Goal: Task Accomplishment & Management: Manage account settings

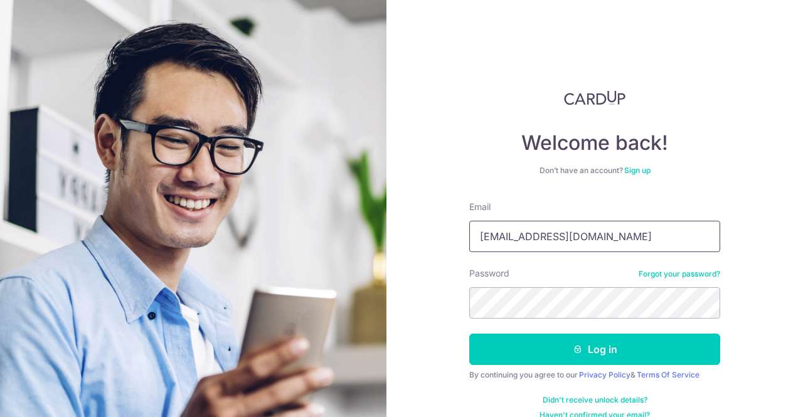
drag, startPoint x: 599, startPoint y: 235, endPoint x: 458, endPoint y: 248, distance: 141.7
click at [458, 248] on div "Welcome back! Don’t have an account? Sign up Email ashikamehta1990@gmail.com Pa…" at bounding box center [594, 208] width 417 height 417
click at [620, 237] on input "ashikamehta1990@gmail.com" at bounding box center [594, 236] width 251 height 31
drag, startPoint x: 620, startPoint y: 237, endPoint x: 429, endPoint y: 255, distance: 192.1
click at [429, 255] on div "Welcome back! Don’t have an account? Sign up Email ashikamehta1990@gmail.com Pa…" at bounding box center [594, 208] width 417 height 417
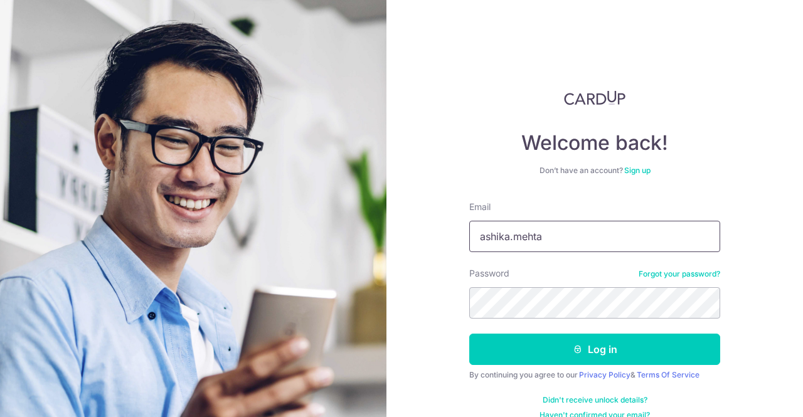
type input "[EMAIL_ADDRESS][DOMAIN_NAME]"
click at [428, 312] on div "Welcome back! Don’t have an account? Sign up Email ashika.mehta@claypondadvisor…" at bounding box center [594, 208] width 417 height 417
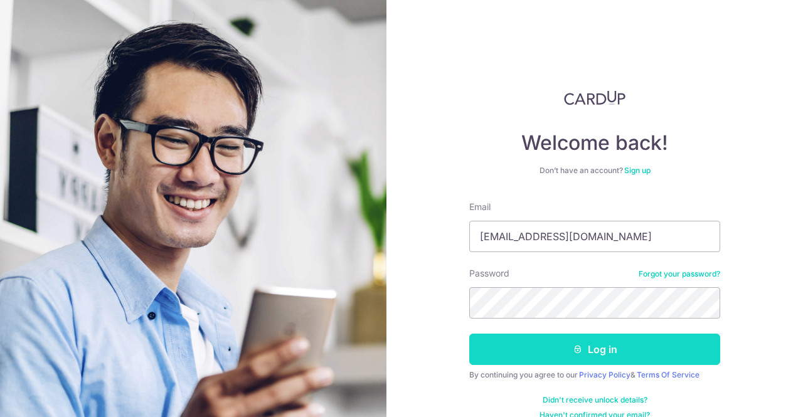
click at [504, 351] on button "Log in" at bounding box center [594, 349] width 251 height 31
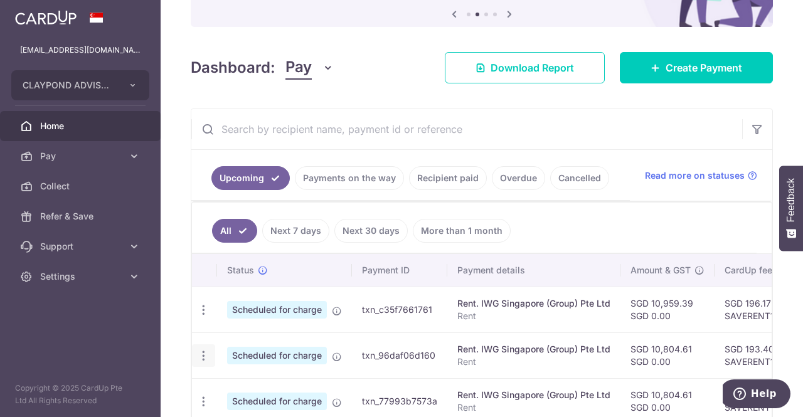
click at [202, 317] on icon "button" at bounding box center [203, 310] width 13 height 13
click at [266, 390] on span "Update payment" at bounding box center [270, 390] width 85 height 15
radio input "true"
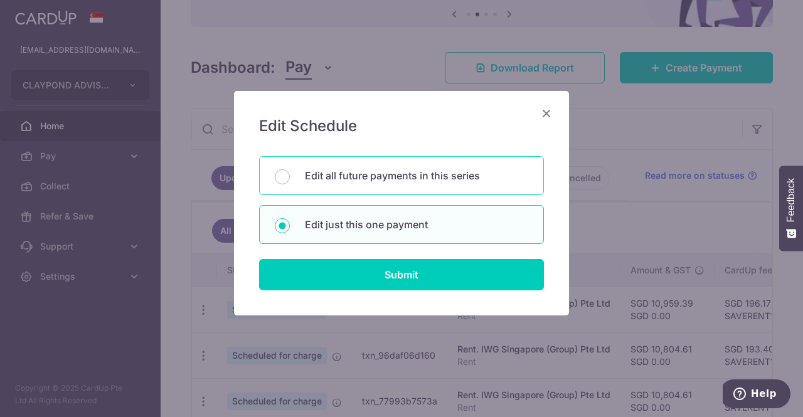
click at [319, 173] on p "Edit all future payments in this series" at bounding box center [416, 175] width 223 height 15
click at [290, 173] on input "Edit all future payments in this series" at bounding box center [282, 176] width 15 height 15
radio input "true"
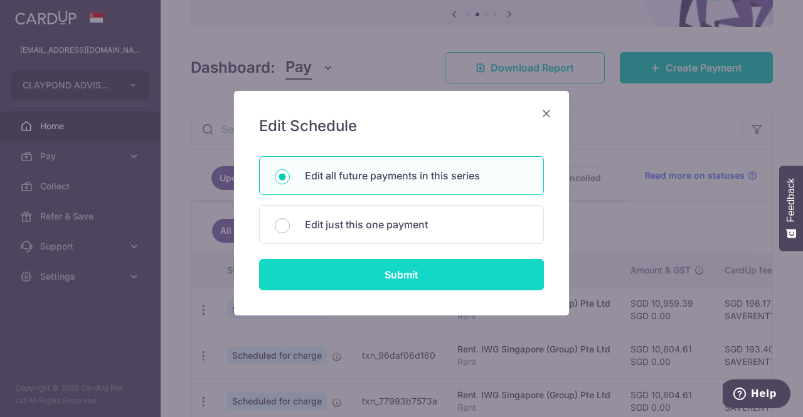
click at [340, 268] on input "Submit" at bounding box center [401, 274] width 285 height 31
radio input "true"
type input "10,804.61"
type input "0.00"
type input "Rent"
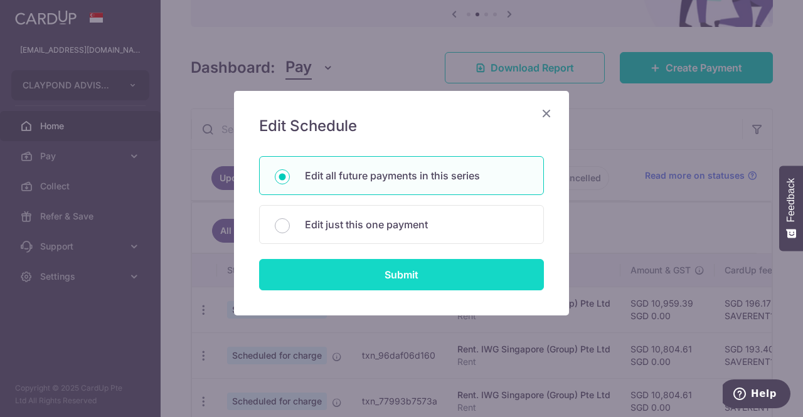
type input "Rent office"
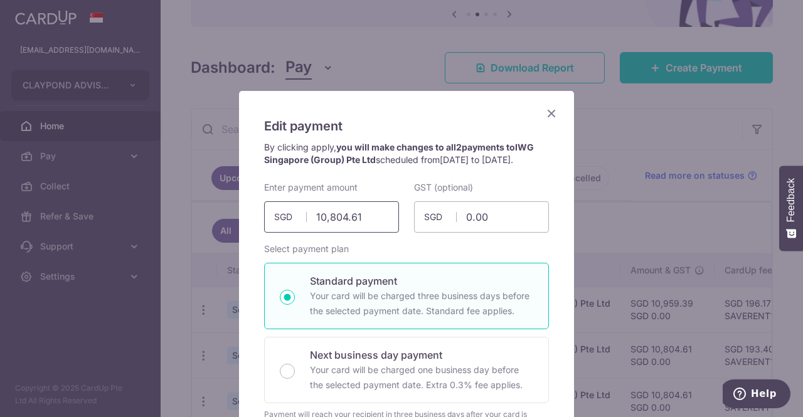
drag, startPoint x: 359, startPoint y: 227, endPoint x: 325, endPoint y: 228, distance: 33.9
click at [325, 228] on input "10,804.61" at bounding box center [331, 216] width 135 height 31
type input "10,959.39"
click at [437, 275] on div "Standard payment Your card will be charged three business days before the selec…" at bounding box center [406, 296] width 285 height 66
radio input "true"
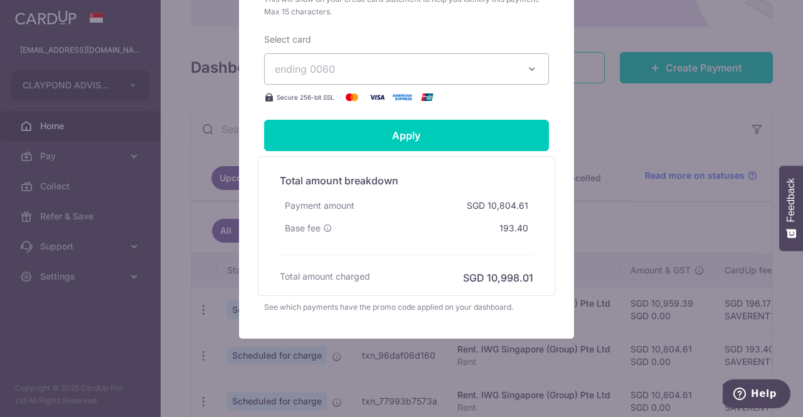
scroll to position [619, 0]
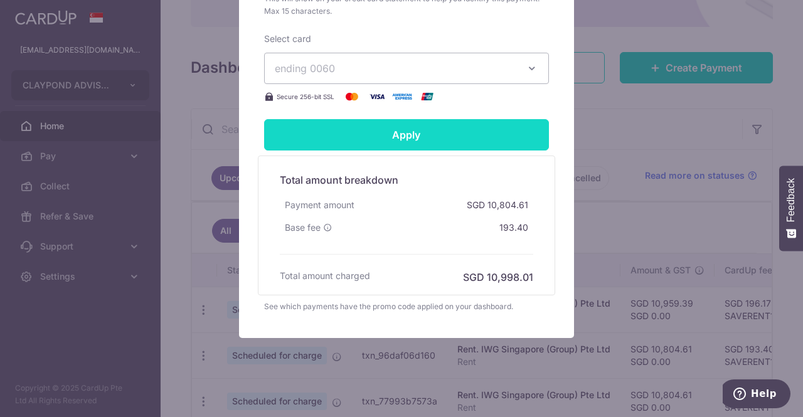
click at [445, 141] on input "Apply" at bounding box center [406, 134] width 285 height 31
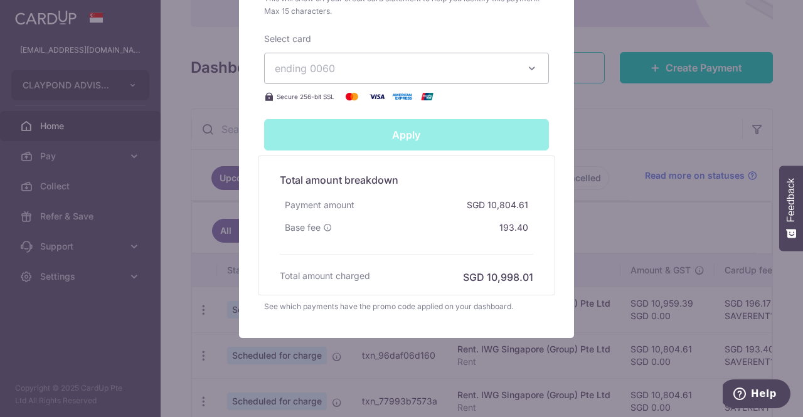
type input "Successfully Applied"
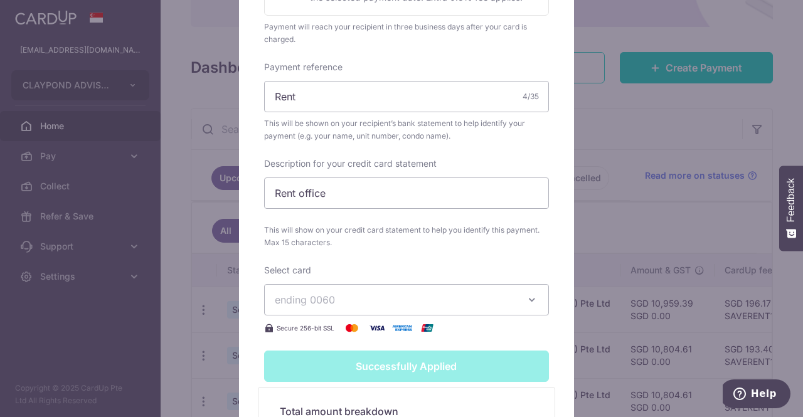
scroll to position [405, 0]
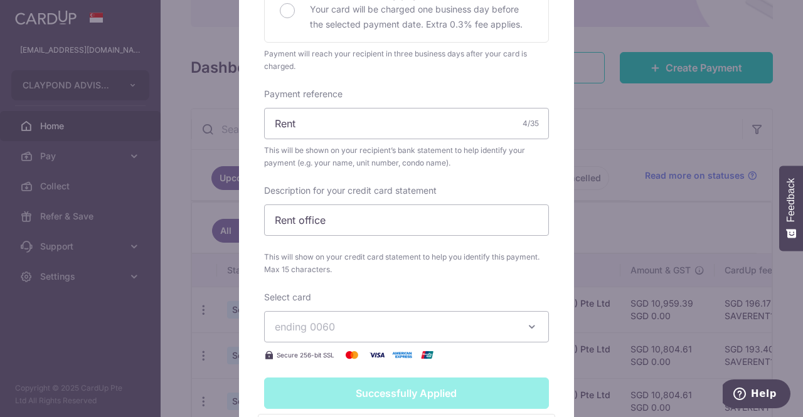
click at [620, 102] on div "Edit payment By clicking apply, you will make changes to all 2 payments to IWG …" at bounding box center [401, 208] width 803 height 417
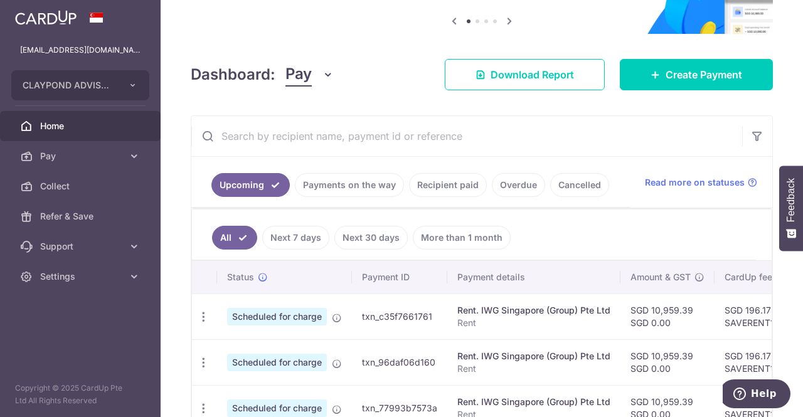
scroll to position [123, 0]
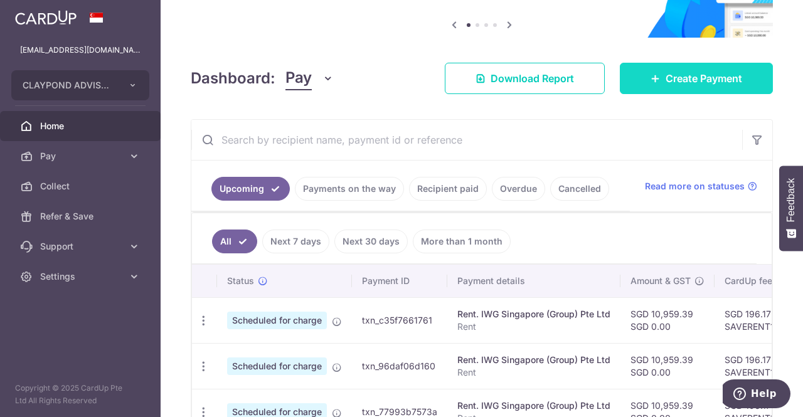
click at [701, 83] on span "Create Payment" at bounding box center [704, 78] width 77 height 15
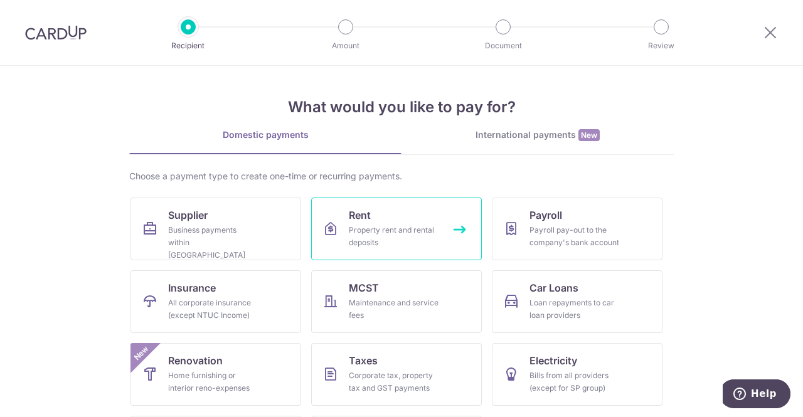
click at [437, 225] on link "Rent Property rent and rental deposits" at bounding box center [396, 229] width 171 height 63
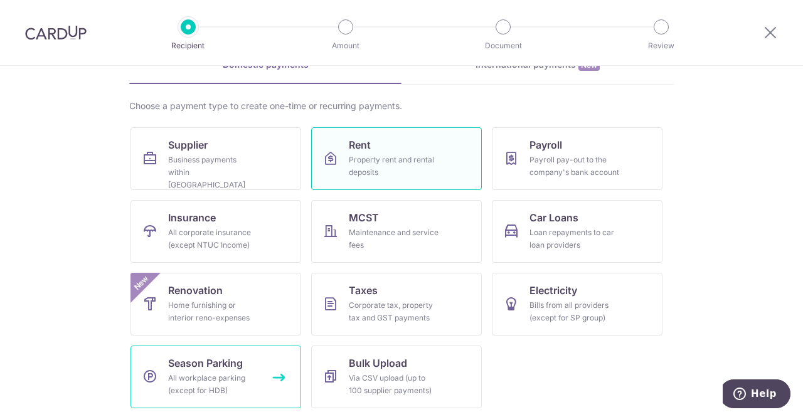
click at [151, 374] on icon at bounding box center [149, 376] width 15 height 15
